Goal: Information Seeking & Learning: Learn about a topic

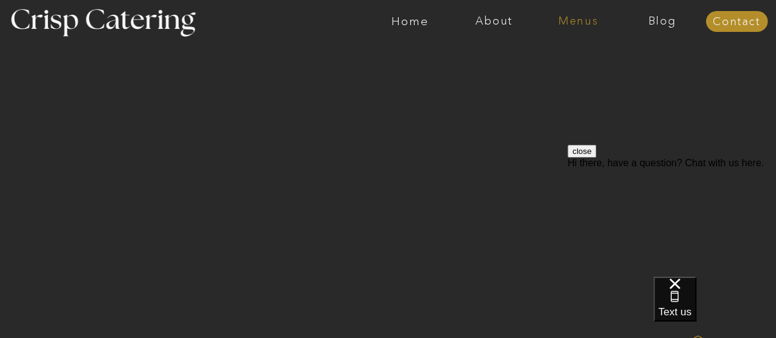
click at [577, 23] on nav "Menus" at bounding box center [578, 21] width 84 height 12
click at [541, 72] on nav "Winter (Sep-Feb)" at bounding box center [577, 72] width 101 height 12
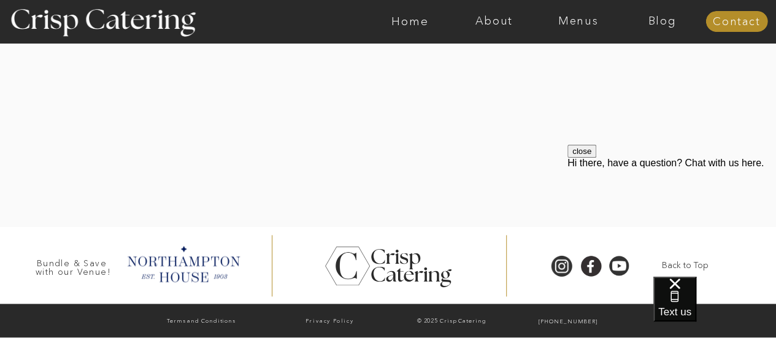
scroll to position [2966, 0]
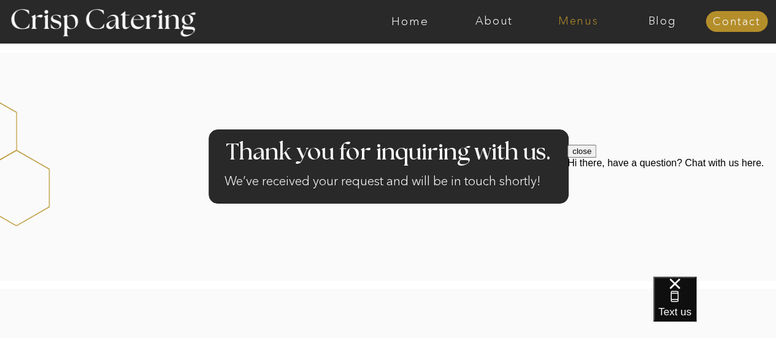
click at [576, 21] on nav "Menus" at bounding box center [578, 21] width 84 height 12
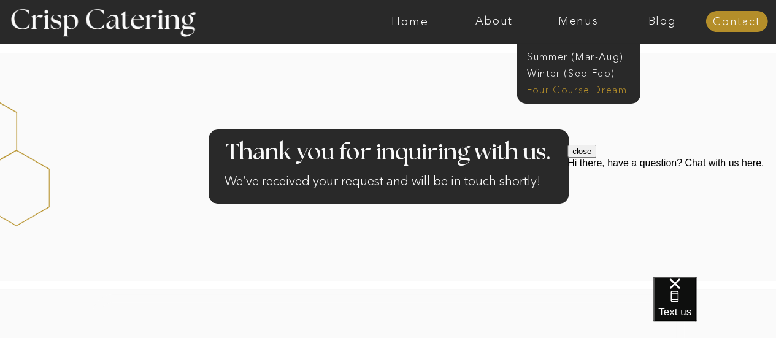
click at [555, 91] on nav "Four Course Dream" at bounding box center [582, 89] width 110 height 12
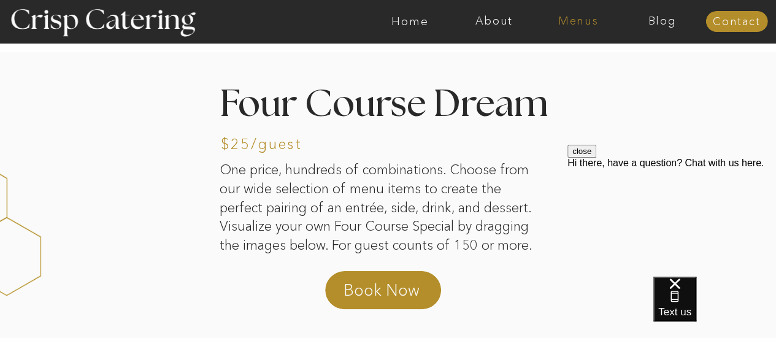
click at [579, 24] on nav "Menus" at bounding box center [578, 21] width 84 height 12
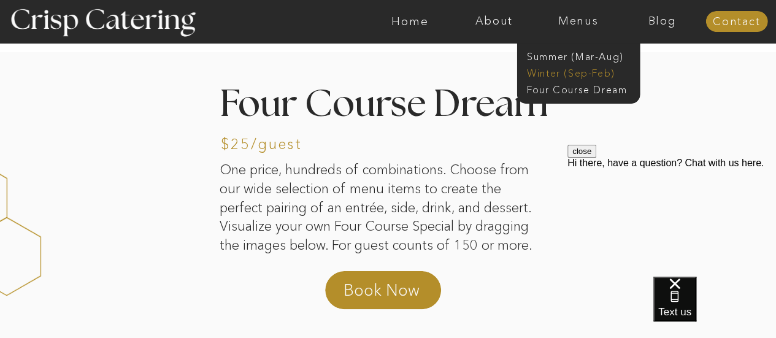
click at [555, 72] on nav "Winter (Sep-Feb)" at bounding box center [577, 72] width 101 height 12
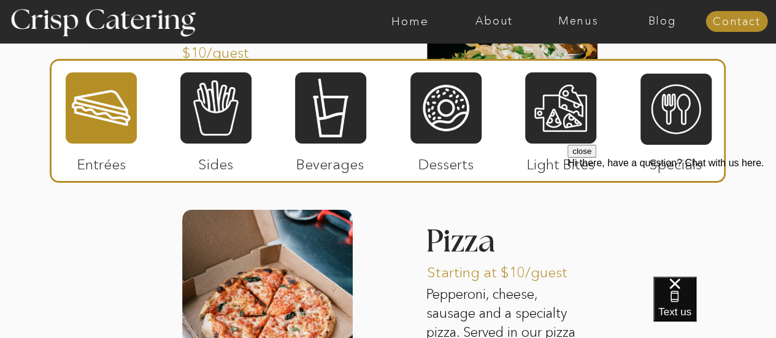
scroll to position [1964, 0]
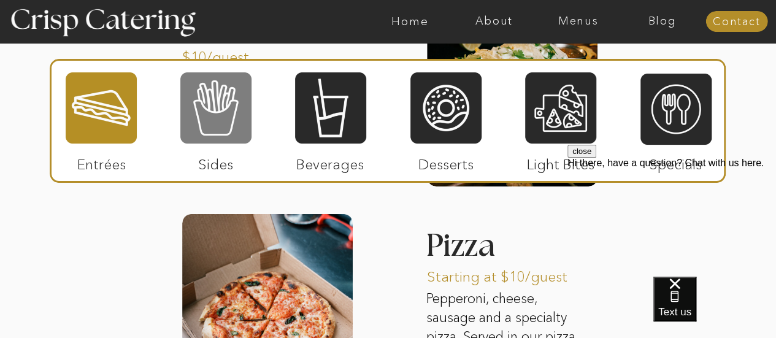
click at [214, 102] on div at bounding box center [215, 108] width 71 height 74
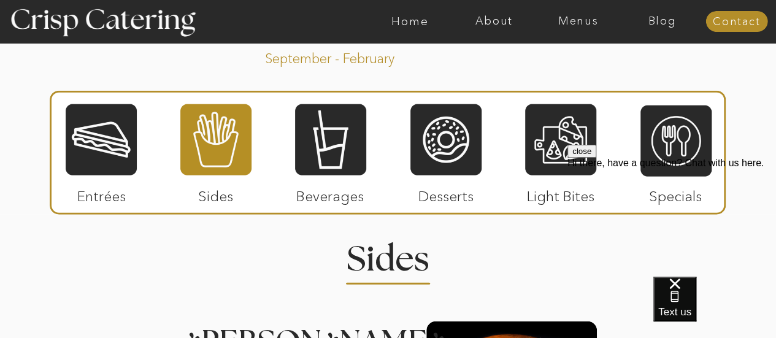
scroll to position [1412, 0]
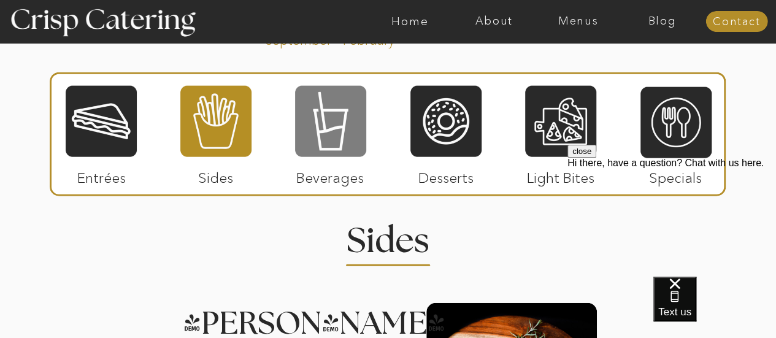
click at [325, 122] on div at bounding box center [330, 122] width 71 height 74
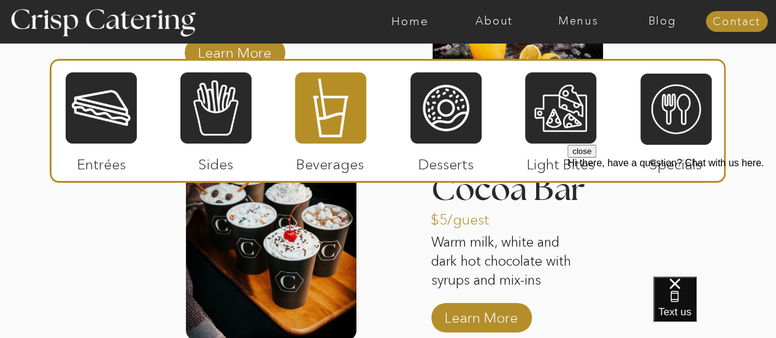
scroll to position [2087, 0]
